Goal: Transaction & Acquisition: Purchase product/service

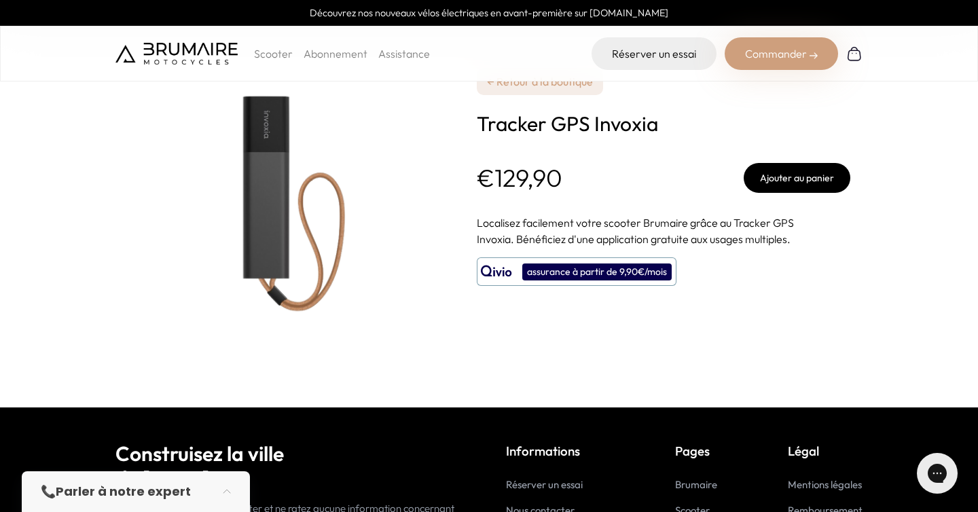
click at [540, 219] on p "Localisez facilement votre scooter Brumaire grâce au Tracker GPS Invoxia. Bénéf…" at bounding box center [664, 231] width 374 height 33
click at [529, 132] on h1 "Tracker GPS Invoxia" at bounding box center [664, 123] width 374 height 24
click at [529, 131] on h1 "Tracker GPS Invoxia" at bounding box center [664, 123] width 374 height 24
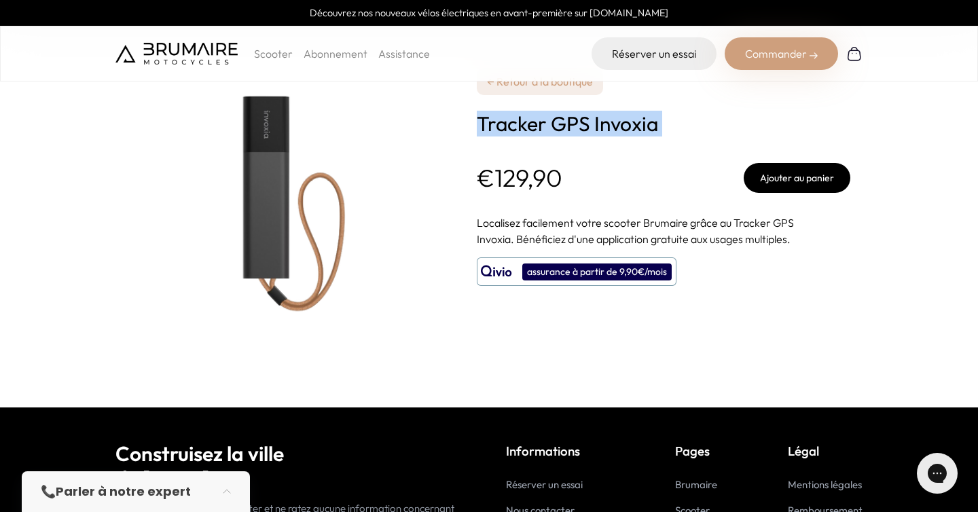
click at [529, 131] on h1 "Tracker GPS Invoxia" at bounding box center [664, 123] width 374 height 24
copy div "**********"
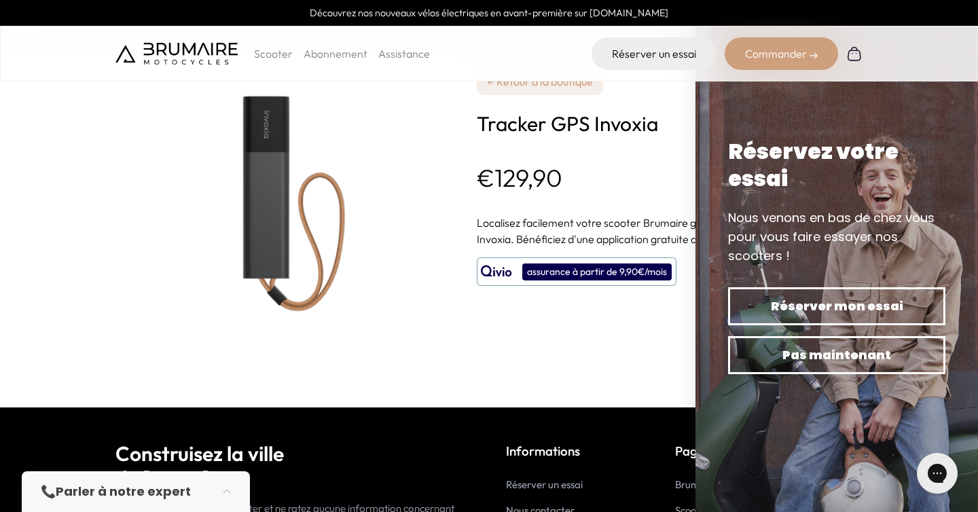
click at [592, 234] on p "Localisez facilement votre scooter Brumaire grâce au Tracker GPS Invoxia. Bénéf…" at bounding box center [664, 231] width 374 height 33
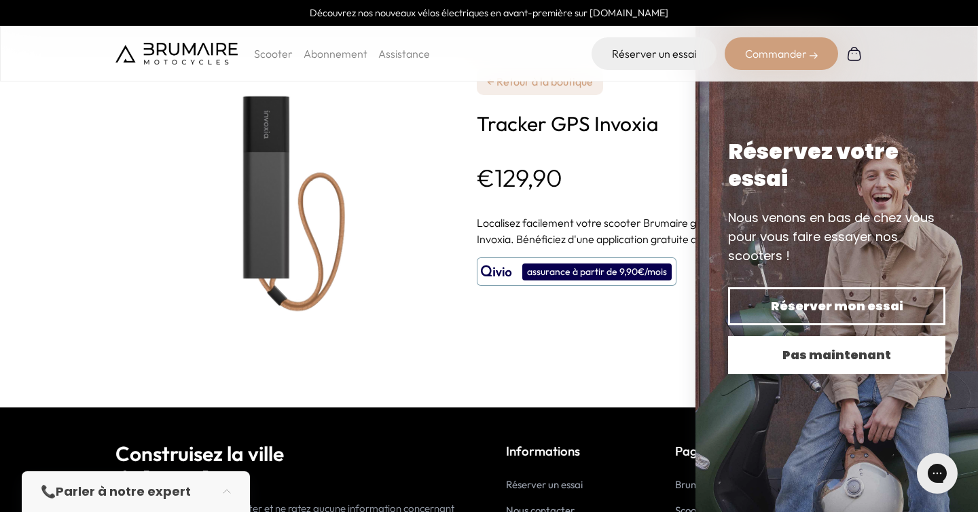
click at [800, 353] on span "Pas maintenant" at bounding box center [837, 355] width 170 height 19
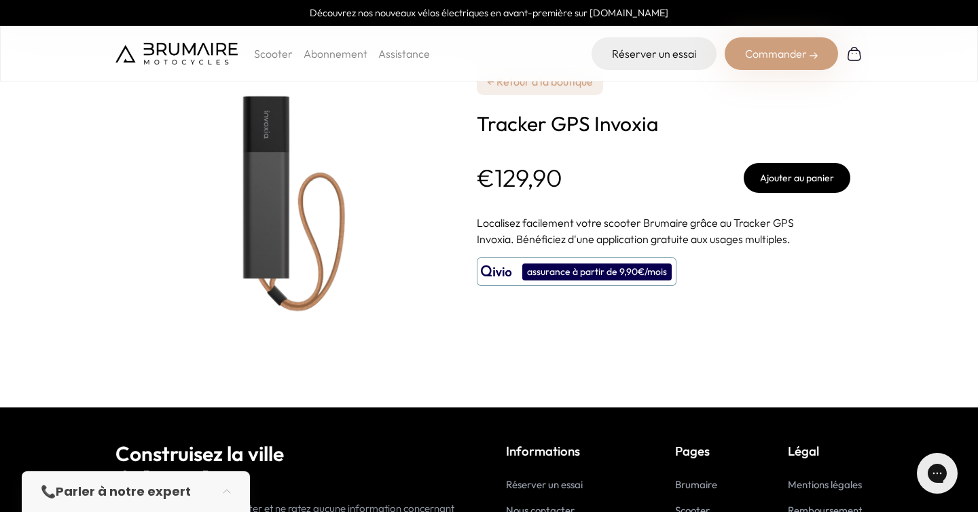
click at [787, 184] on button "Ajouter au panier" at bounding box center [797, 178] width 107 height 30
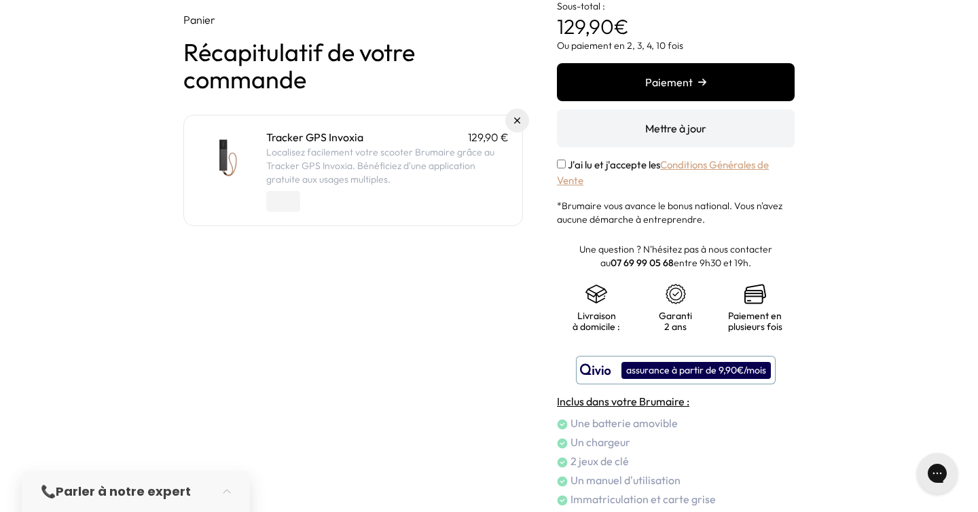
scroll to position [56, 0]
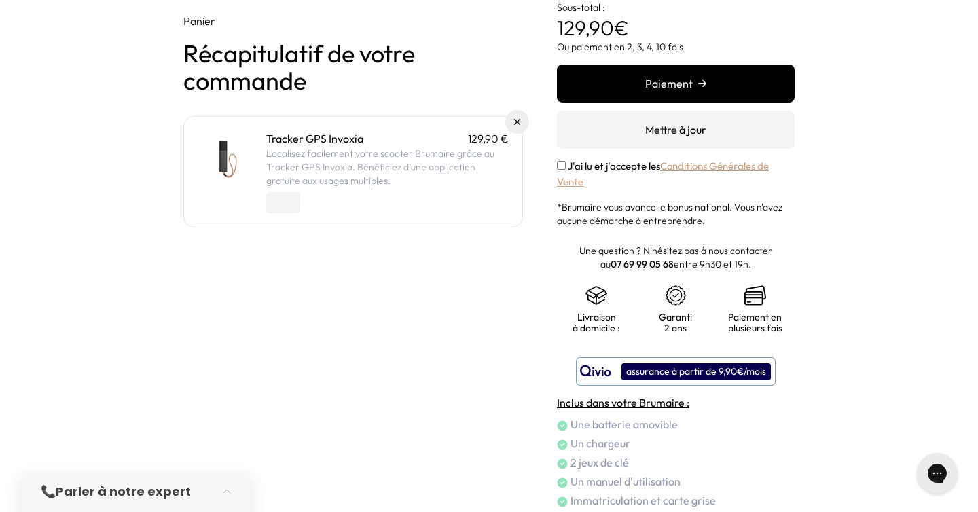
click at [633, 128] on button "Mettre à jour" at bounding box center [676, 130] width 238 height 38
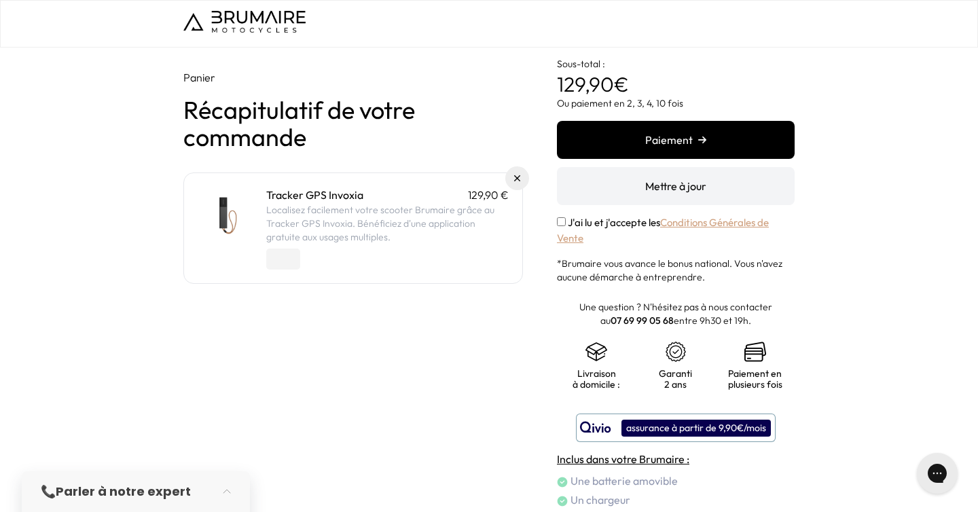
click at [624, 195] on button "Mettre à jour" at bounding box center [676, 186] width 238 height 38
click at [660, 130] on button "Paiement" at bounding box center [676, 140] width 238 height 38
click at [248, 135] on h1 "Récapitulatif de votre commande" at bounding box center [353, 123] width 340 height 54
click at [605, 135] on button "Paiement" at bounding box center [676, 140] width 238 height 38
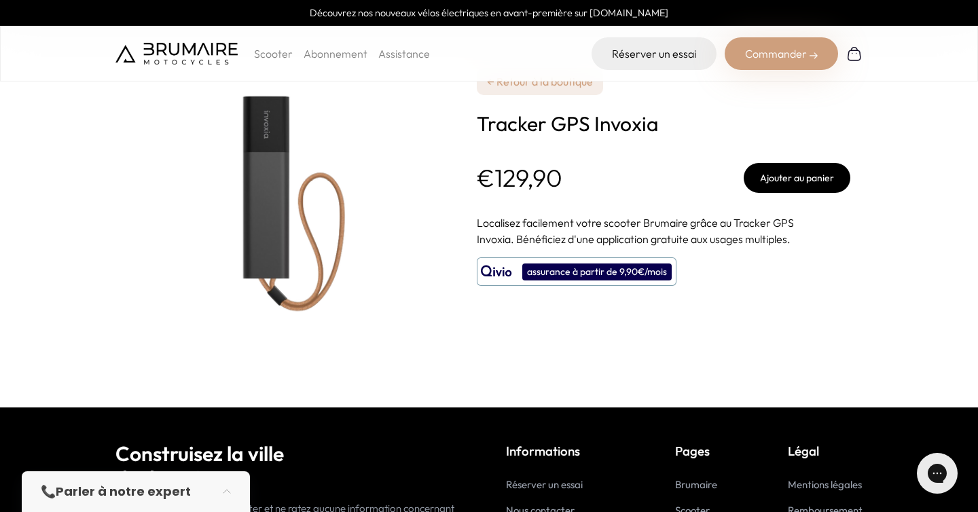
click at [567, 271] on div "assurance à partir de 9,90€/mois" at bounding box center [596, 272] width 149 height 17
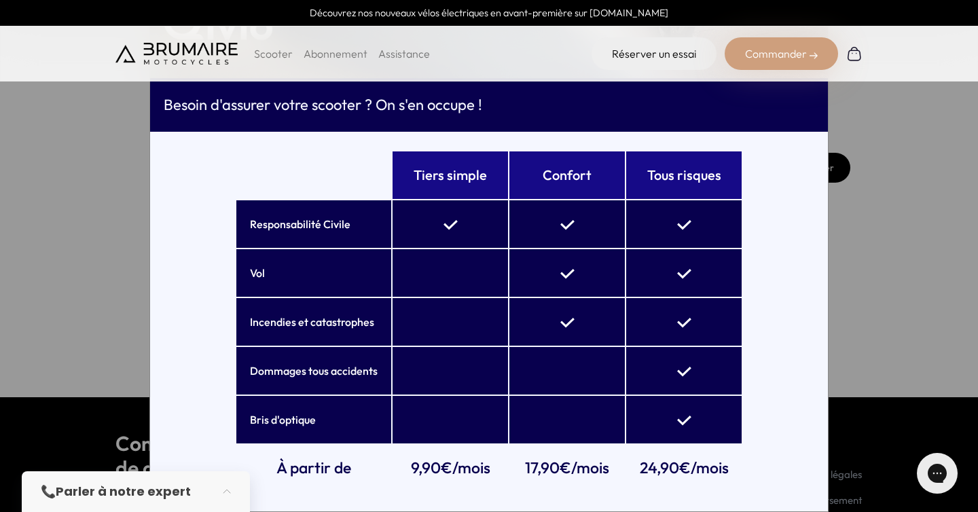
scroll to position [10, 0]
click at [957, 137] on div "× Besoin d'assurer votre scooter ? On s'en occupe ! Tiers simple Confort Tous r…" at bounding box center [489, 256] width 978 height 512
